Goal: Task Accomplishment & Management: Manage account settings

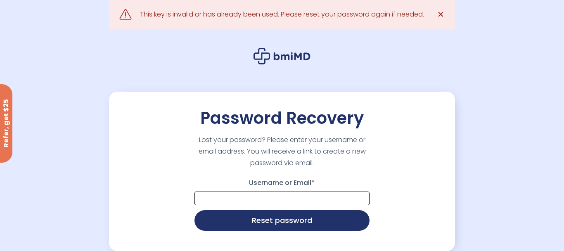
click at [268, 191] on input "Username or Email *" at bounding box center [281, 198] width 175 height 14
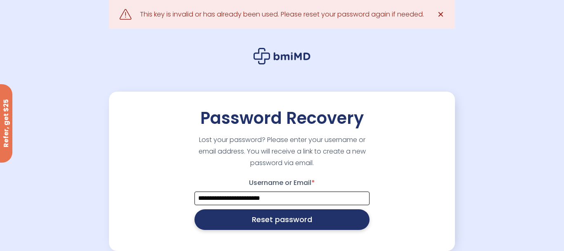
type input "**********"
click at [259, 222] on button "Reset password" at bounding box center [281, 219] width 175 height 21
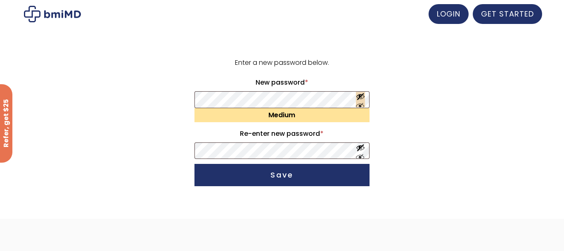
click at [361, 94] on button "Show password" at bounding box center [360, 99] width 9 height 15
click at [359, 152] on button "Show password" at bounding box center [360, 150] width 9 height 15
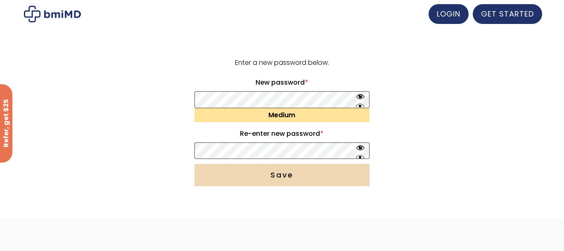
click at [317, 173] on button "Save" at bounding box center [281, 175] width 175 height 22
